Goal: Task Accomplishment & Management: Manage account settings

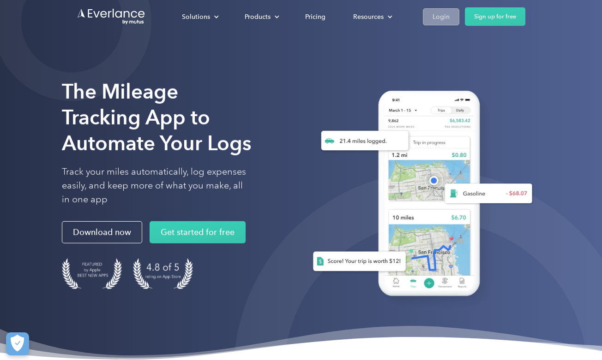
click at [449, 17] on div "Login" at bounding box center [440, 17] width 17 height 12
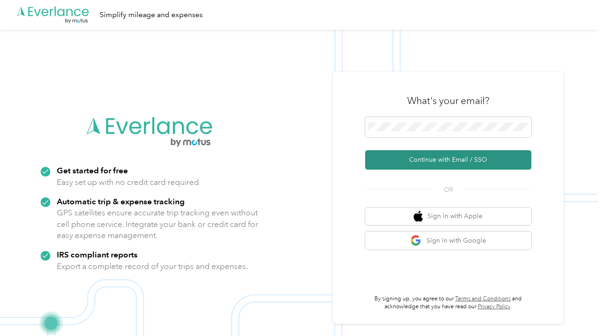
click at [442, 158] on button "Continue with Email / SSO" at bounding box center [448, 159] width 166 height 19
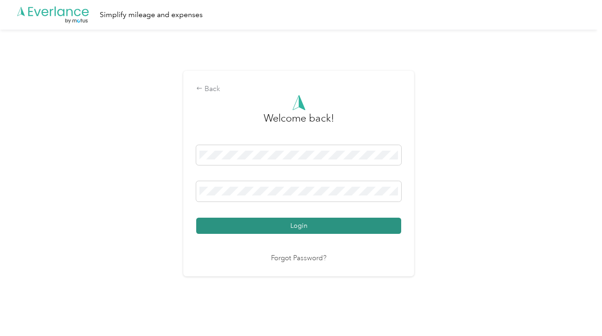
click at [320, 226] on button "Login" at bounding box center [298, 225] width 205 height 16
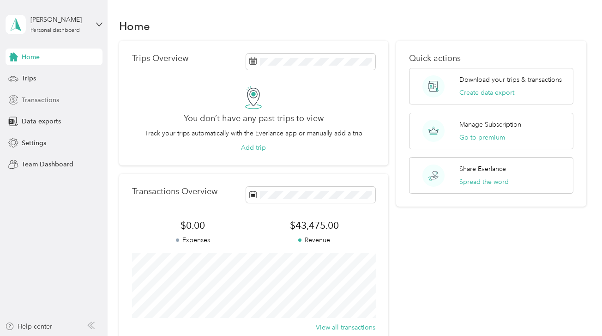
click at [30, 100] on span "Transactions" at bounding box center [40, 100] width 37 height 10
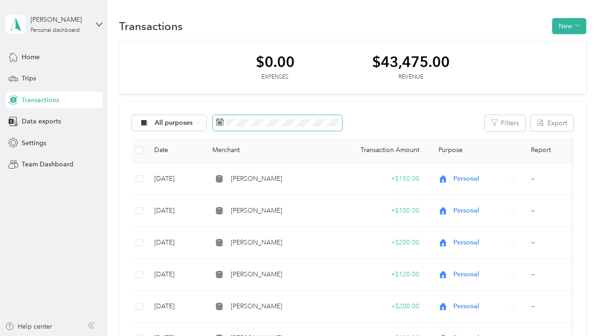
click at [222, 124] on icon at bounding box center [219, 121] width 7 height 7
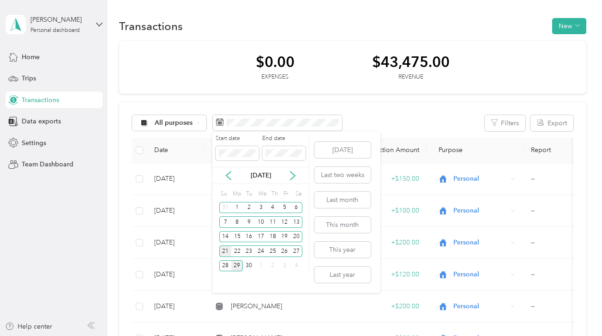
click at [223, 250] on div "21" at bounding box center [225, 251] width 12 height 12
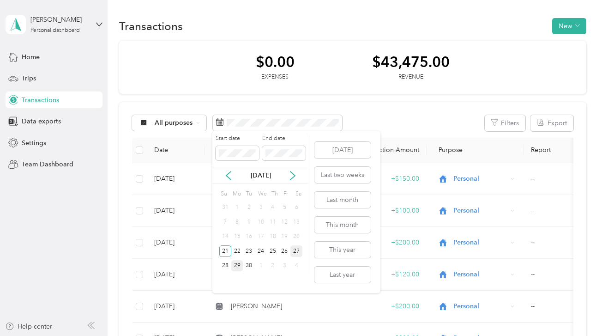
click at [297, 252] on div "27" at bounding box center [296, 251] width 12 height 12
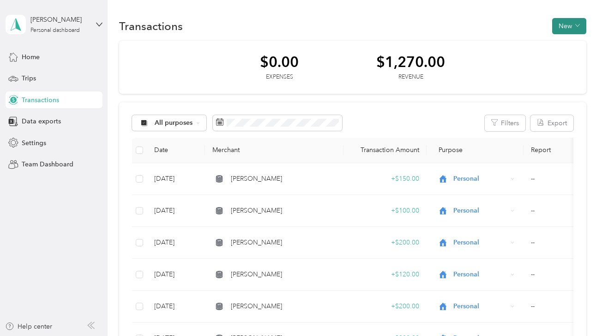
click at [579, 29] on span "button" at bounding box center [577, 26] width 5 height 8
click at [572, 57] on span "Revenue" at bounding box center [569, 60] width 25 height 10
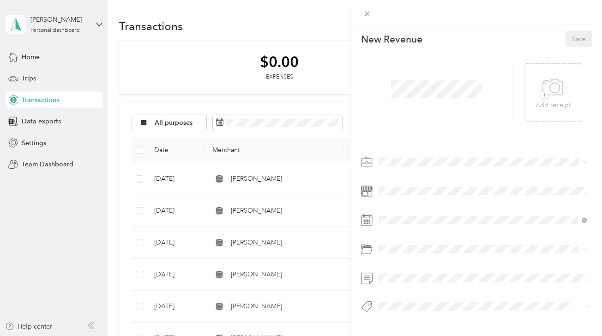
click at [367, 221] on rect at bounding box center [367, 219] width 1 height 1
click at [399, 186] on div "28" at bounding box center [398, 185] width 12 height 12
click at [571, 41] on button "Save" at bounding box center [578, 39] width 27 height 16
